Goal: Navigation & Orientation: Find specific page/section

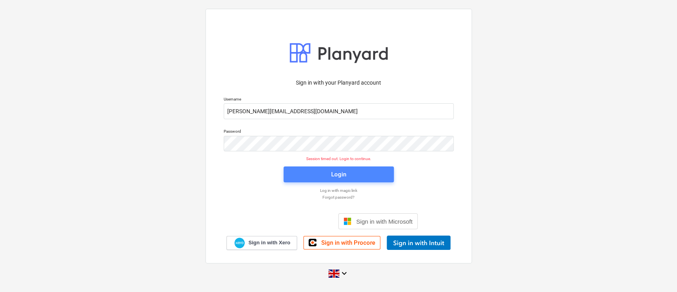
click at [328, 173] on span "Login" at bounding box center [338, 174] width 91 height 10
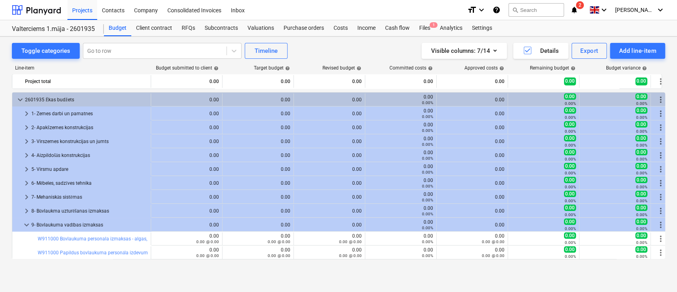
scroll to position [41, 0]
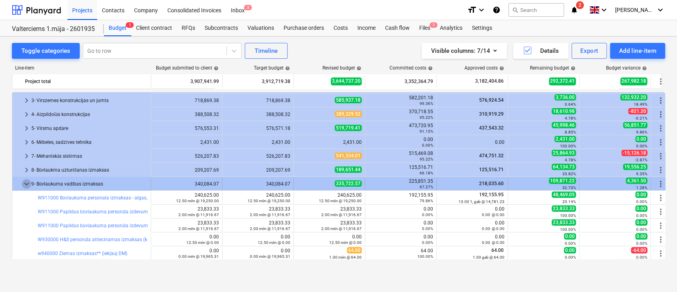
click at [26, 180] on span "keyboard_arrow_down" at bounding box center [27, 184] width 10 height 10
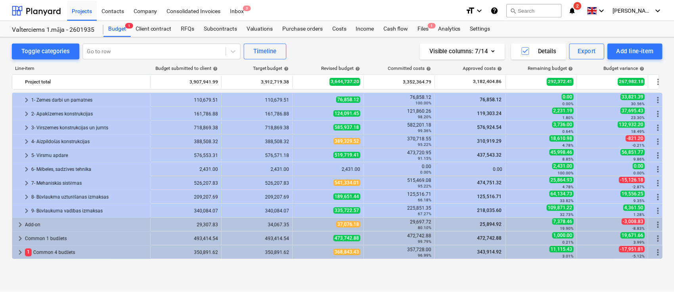
scroll to position [13, 0]
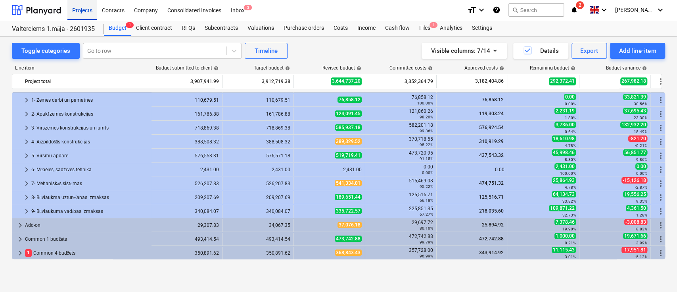
click at [81, 10] on div "Projects" at bounding box center [82, 10] width 30 height 20
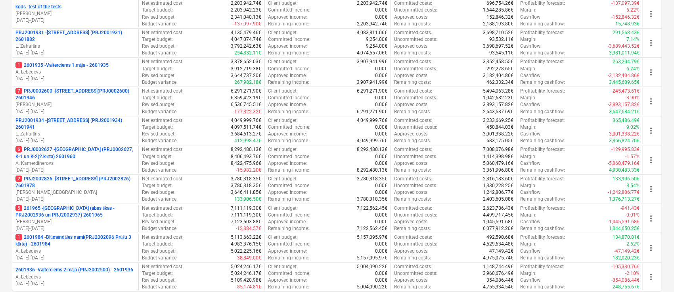
scroll to position [278, 0]
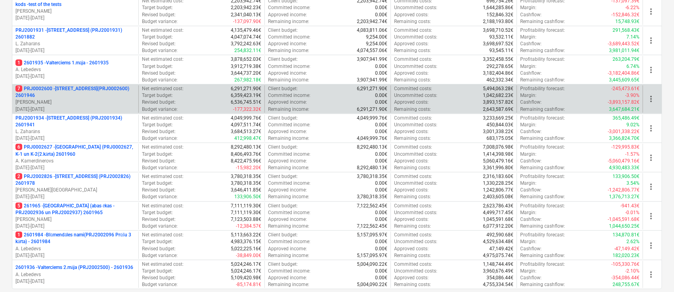
click at [71, 95] on p "7 PRJ0002600 - [STREET_ADDRESS](PRJ0002600) 2601946" at bounding box center [75, 91] width 120 height 13
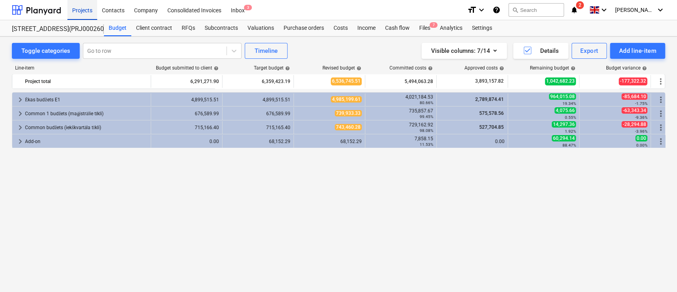
click at [81, 9] on div "Projects" at bounding box center [82, 10] width 30 height 20
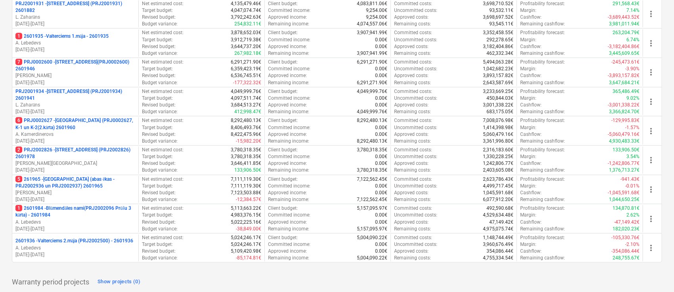
scroll to position [309, 0]
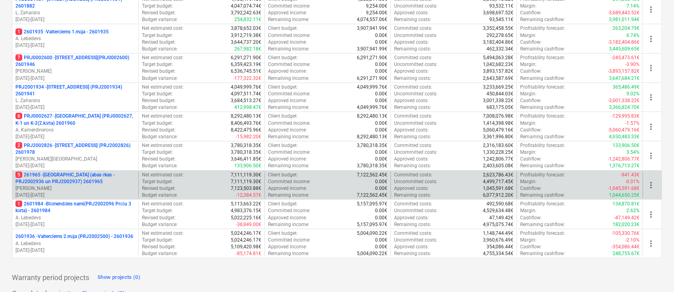
click at [59, 175] on p "5 261965 - [GEOGRAPHIC_DATA] (abas ēkas - PRJ2002936 un PRJ2002937) 2601965" at bounding box center [75, 177] width 120 height 13
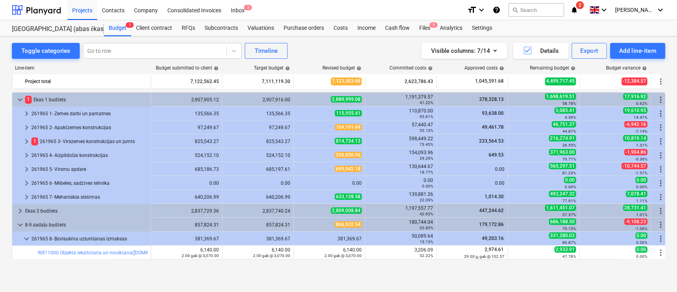
scroll to position [247, 0]
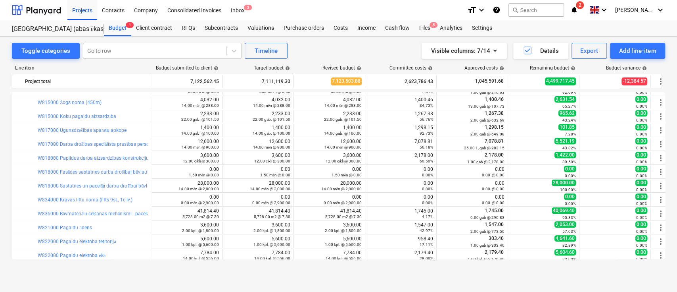
click at [588, 9] on div "Project fetching failed" at bounding box center [566, 8] width 214 height 17
click at [592, 2] on div "Project fetching failed" at bounding box center [566, 8] width 214 height 17
click at [446, 263] on div "Line-item Budget submitted to client help Target budget help Revised budget hel…" at bounding box center [338, 163] width 653 height 209
click at [346, 11] on div "Projects Contacts Company Consolidated Invoices Inbox 3" at bounding box center [263, 10] width 393 height 20
